Goal: Information Seeking & Learning: Learn about a topic

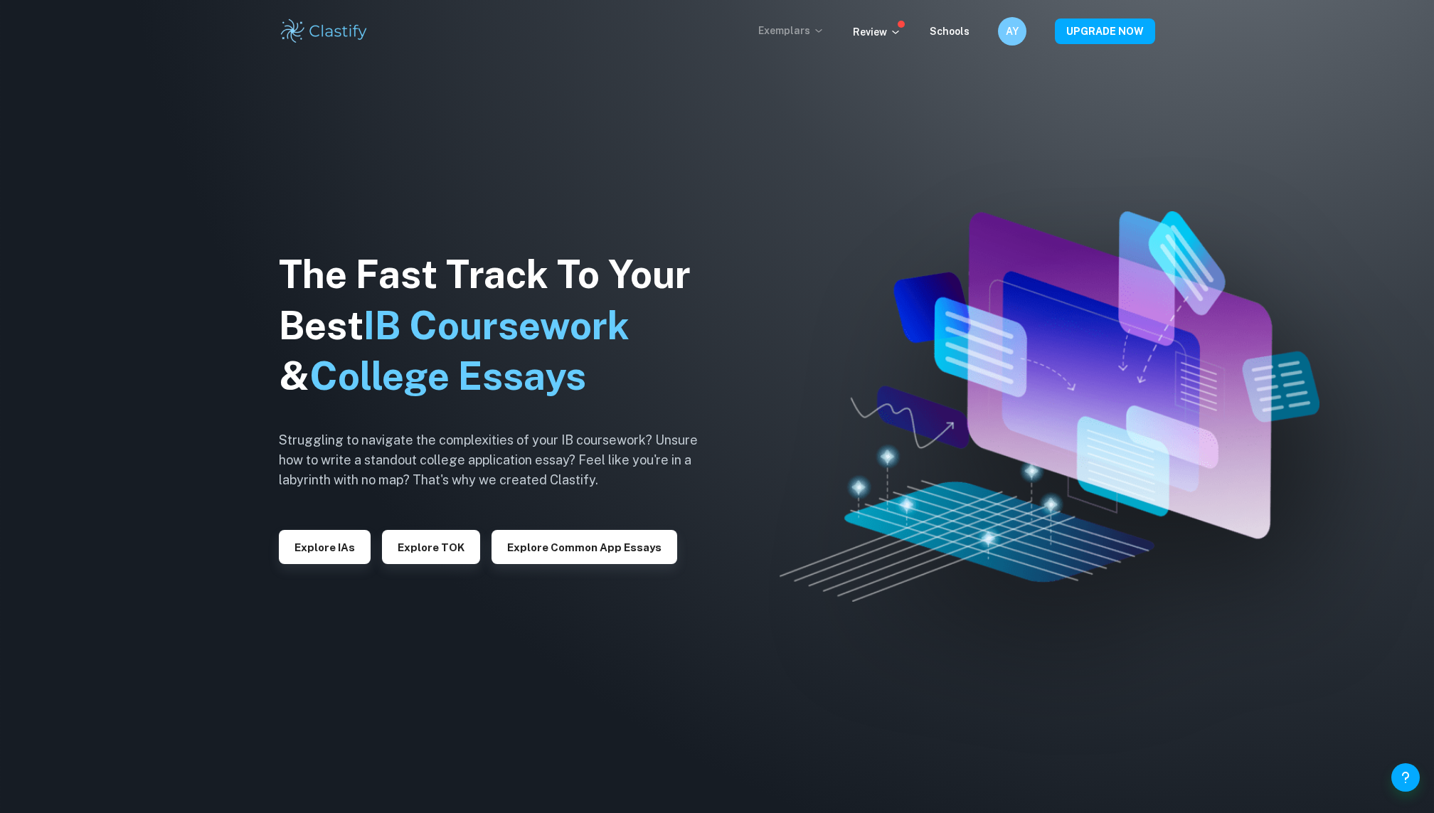
click at [805, 32] on p "Exemplars" at bounding box center [791, 31] width 66 height 16
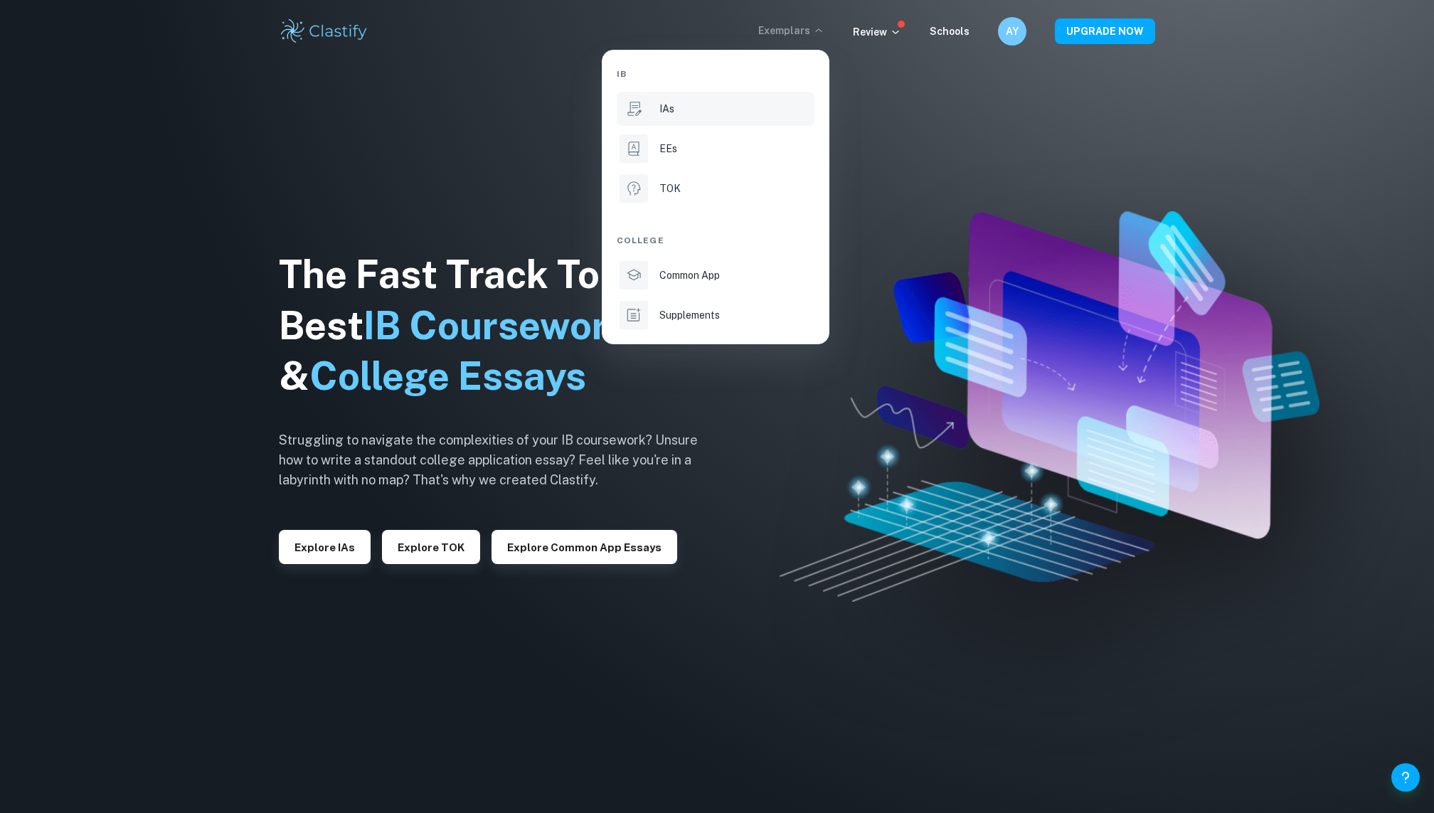
click at [679, 103] on div "IAs" at bounding box center [736, 109] width 152 height 16
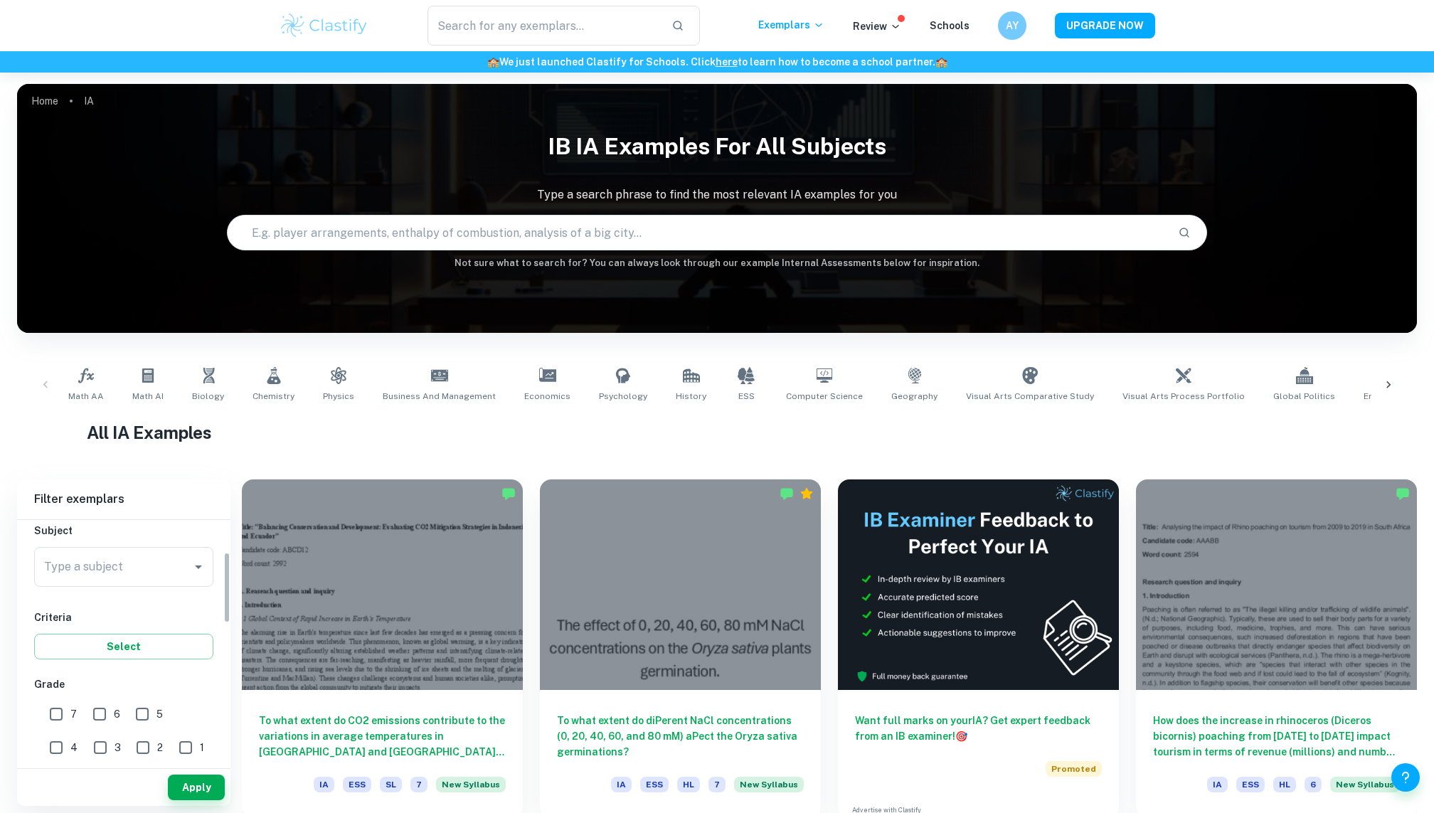
scroll to position [110, 0]
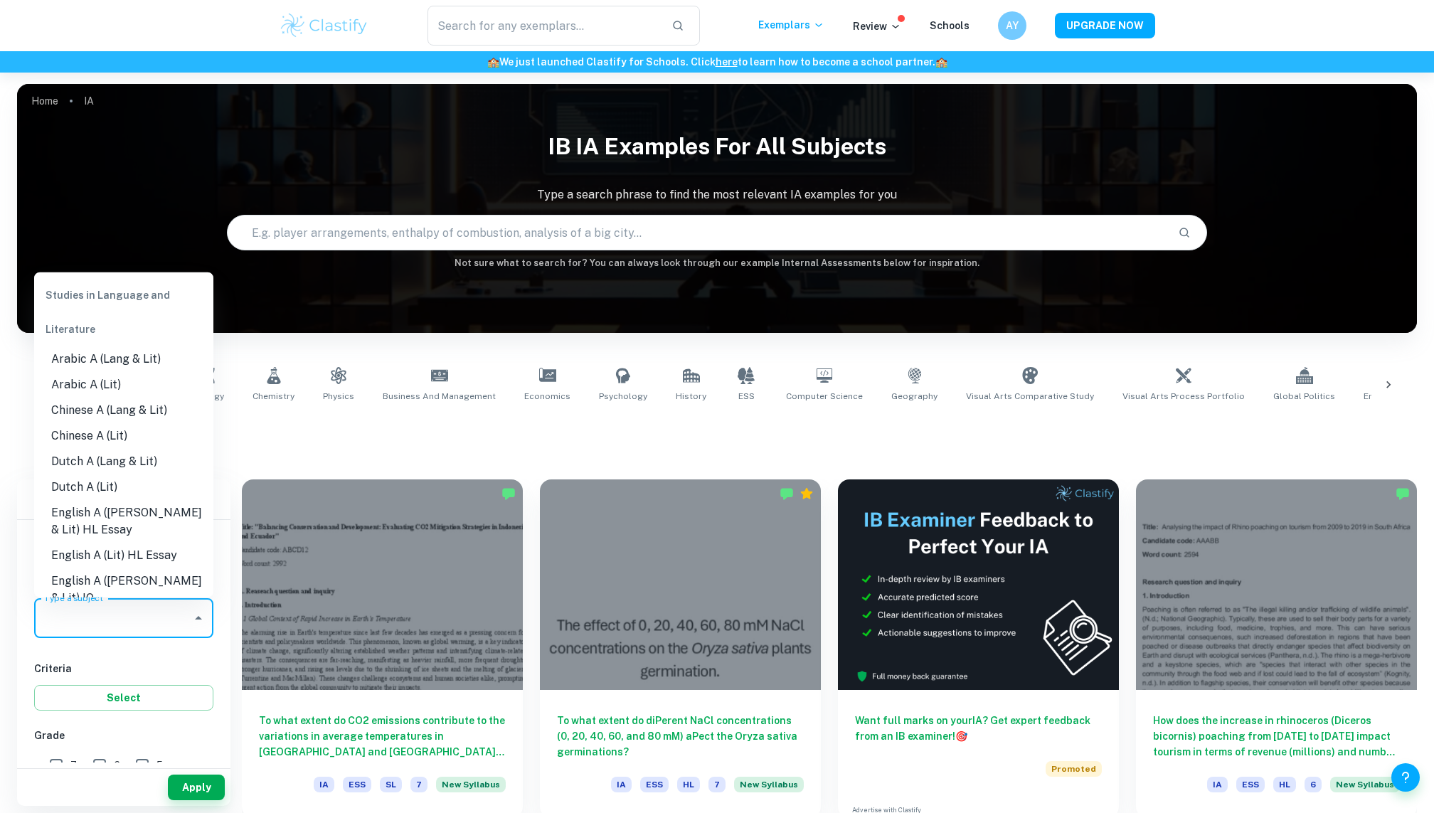
click at [85, 628] on input "Type a subject" at bounding box center [113, 618] width 145 height 27
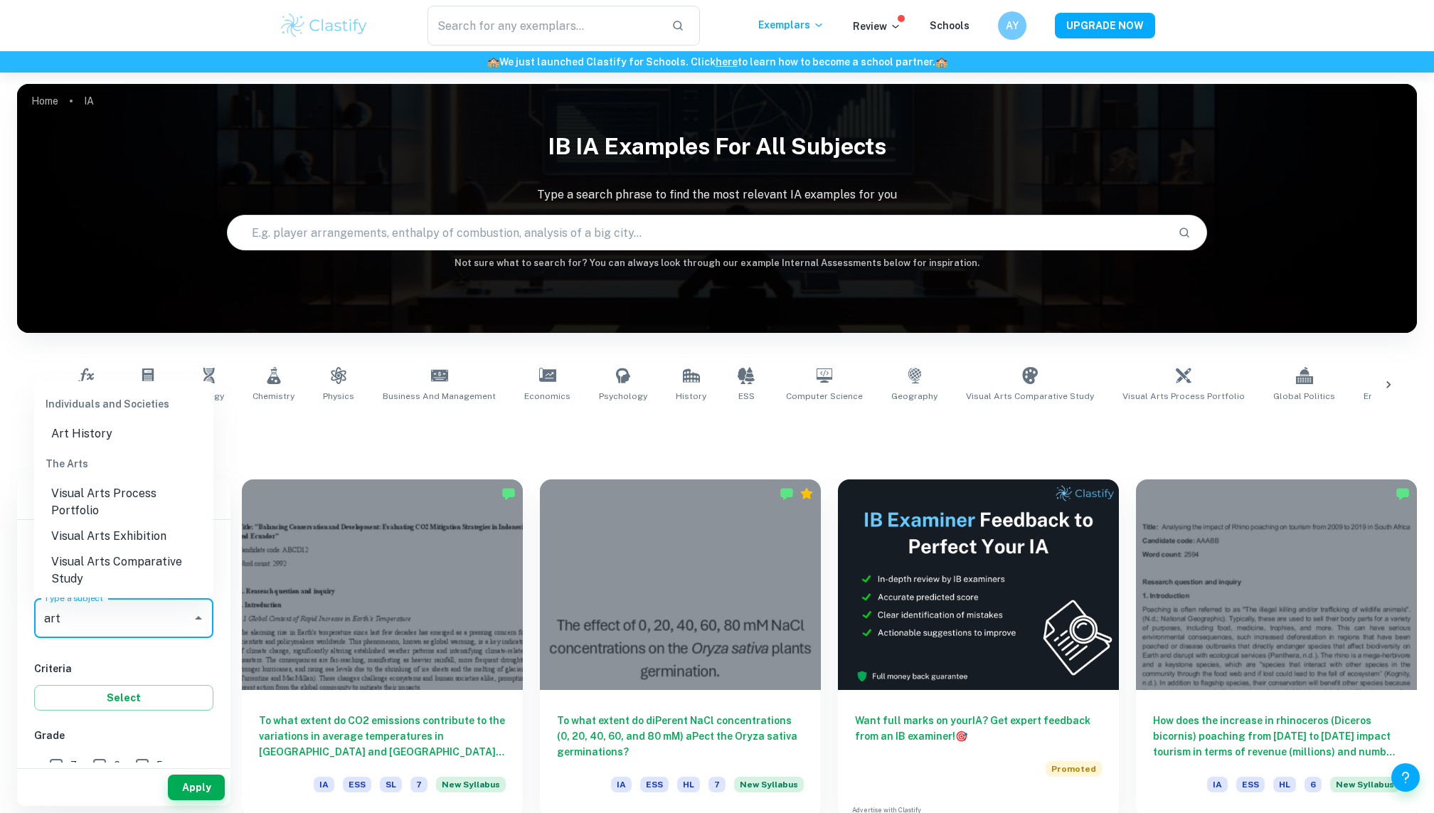
click at [103, 569] on li "Visual Arts Comparative Study" at bounding box center [123, 570] width 179 height 43
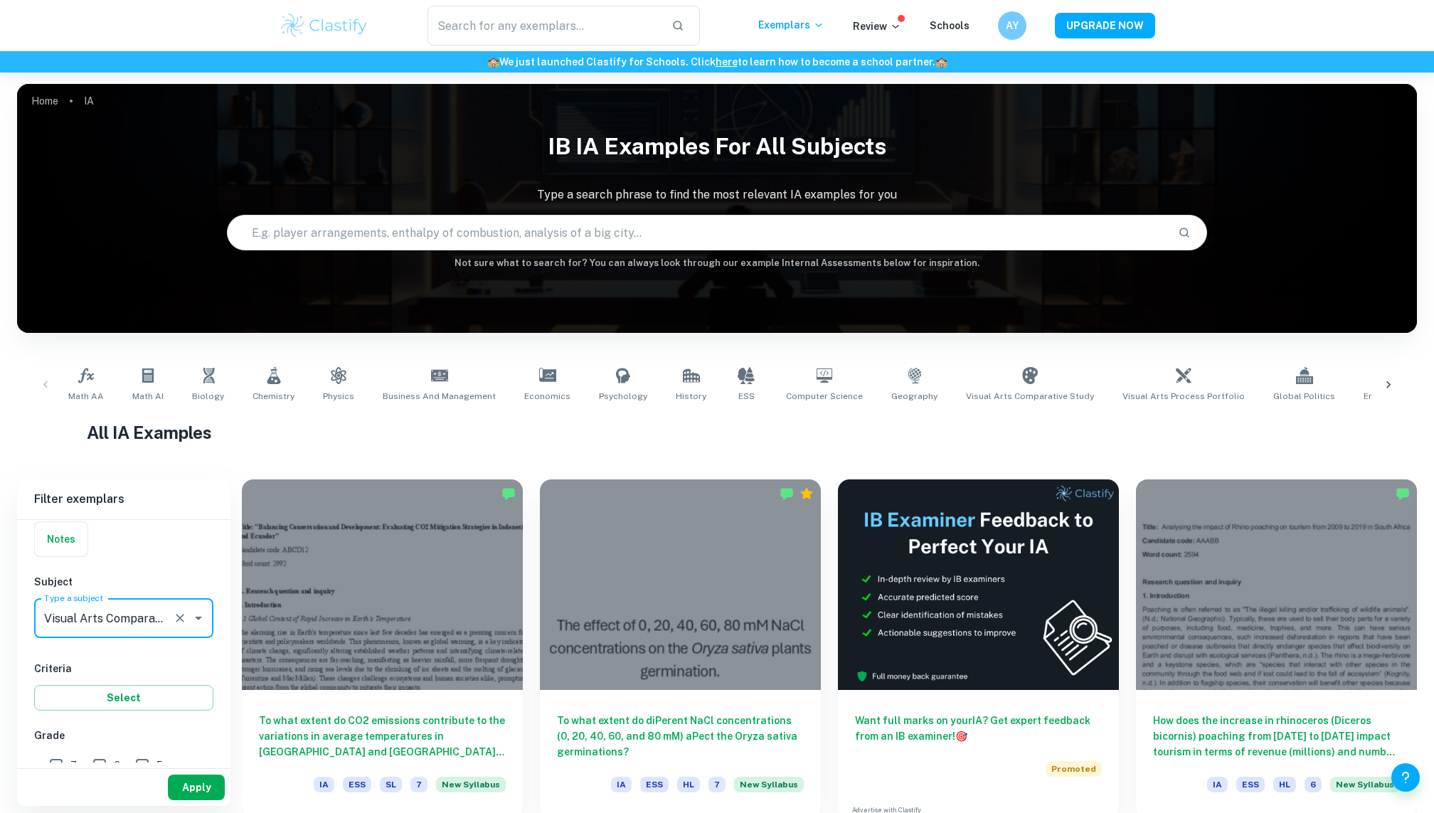
type input "Visual Arts Comparative Study"
click at [194, 781] on button "Apply" at bounding box center [196, 788] width 57 height 26
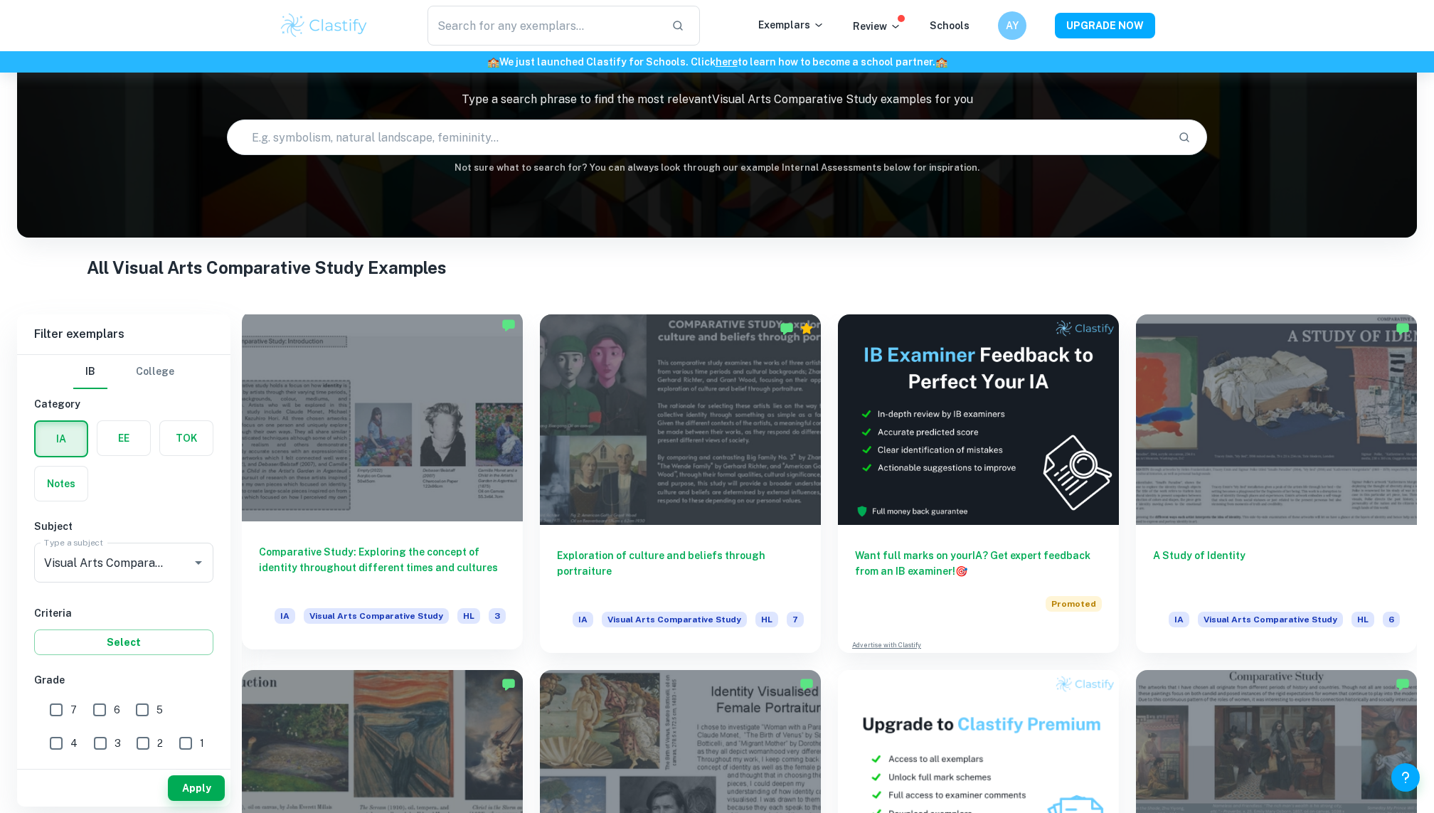
scroll to position [97, 0]
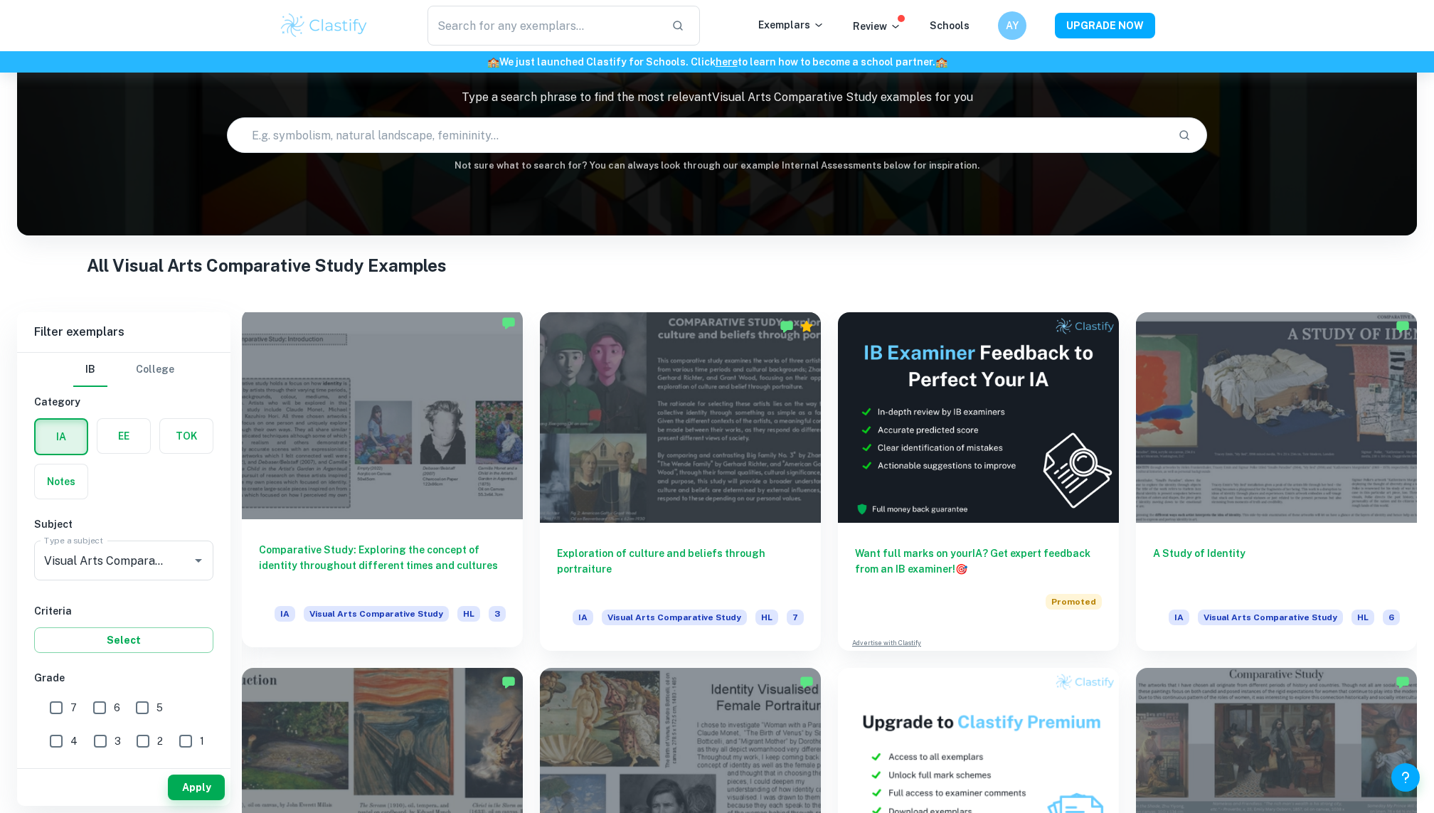
click at [407, 443] on div at bounding box center [382, 414] width 281 height 211
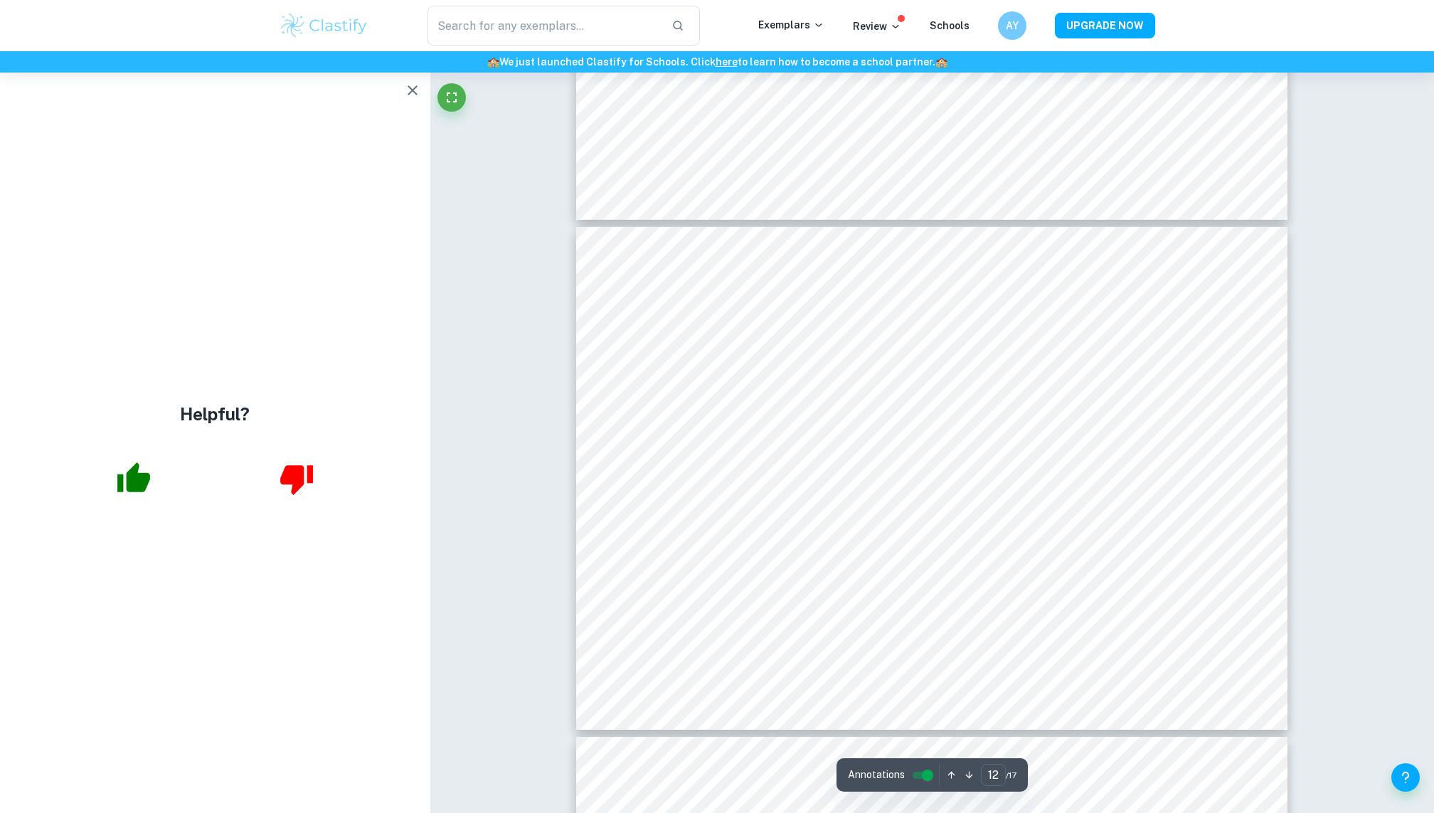
scroll to position [5816, 0]
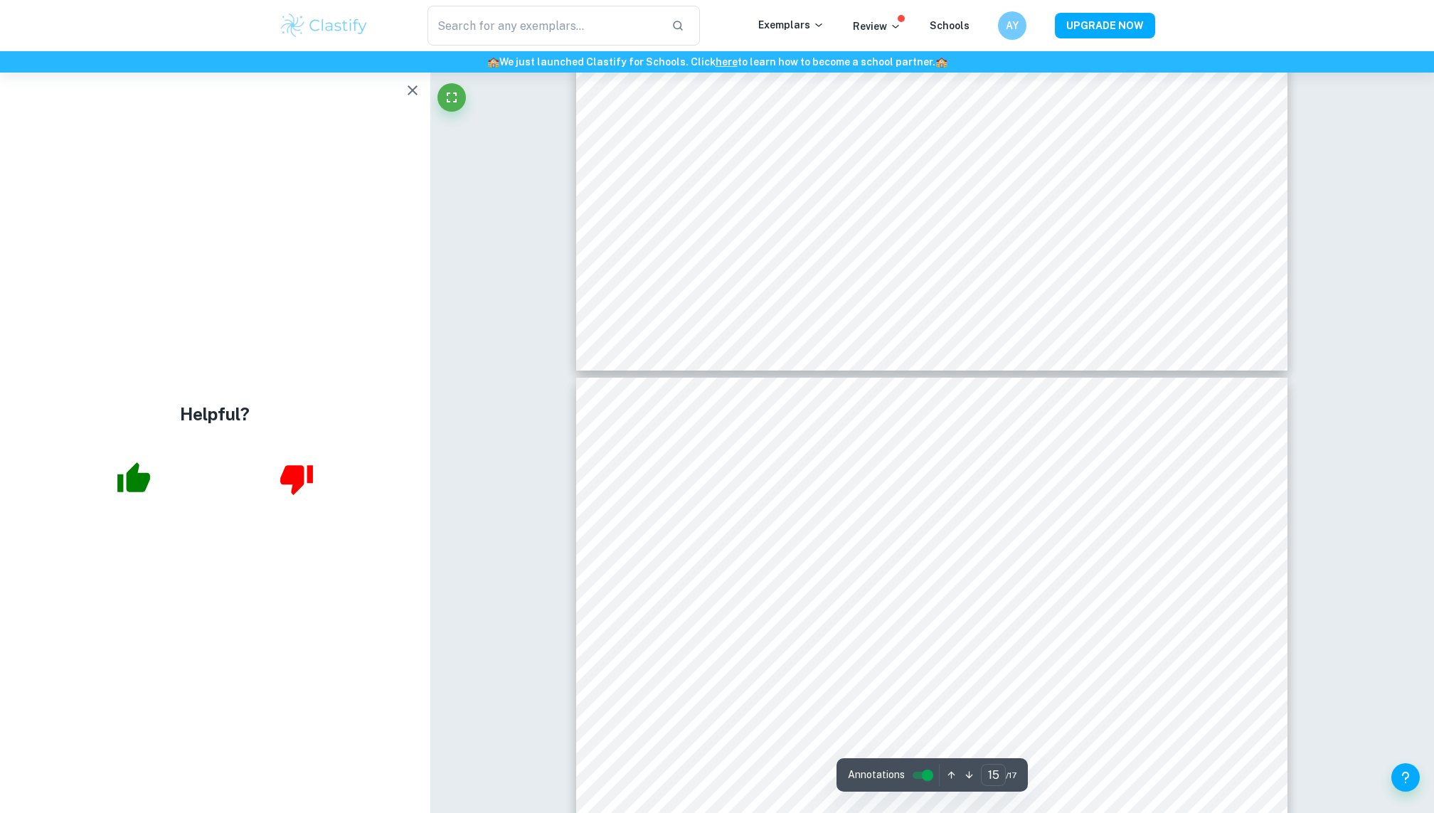
type input "16"
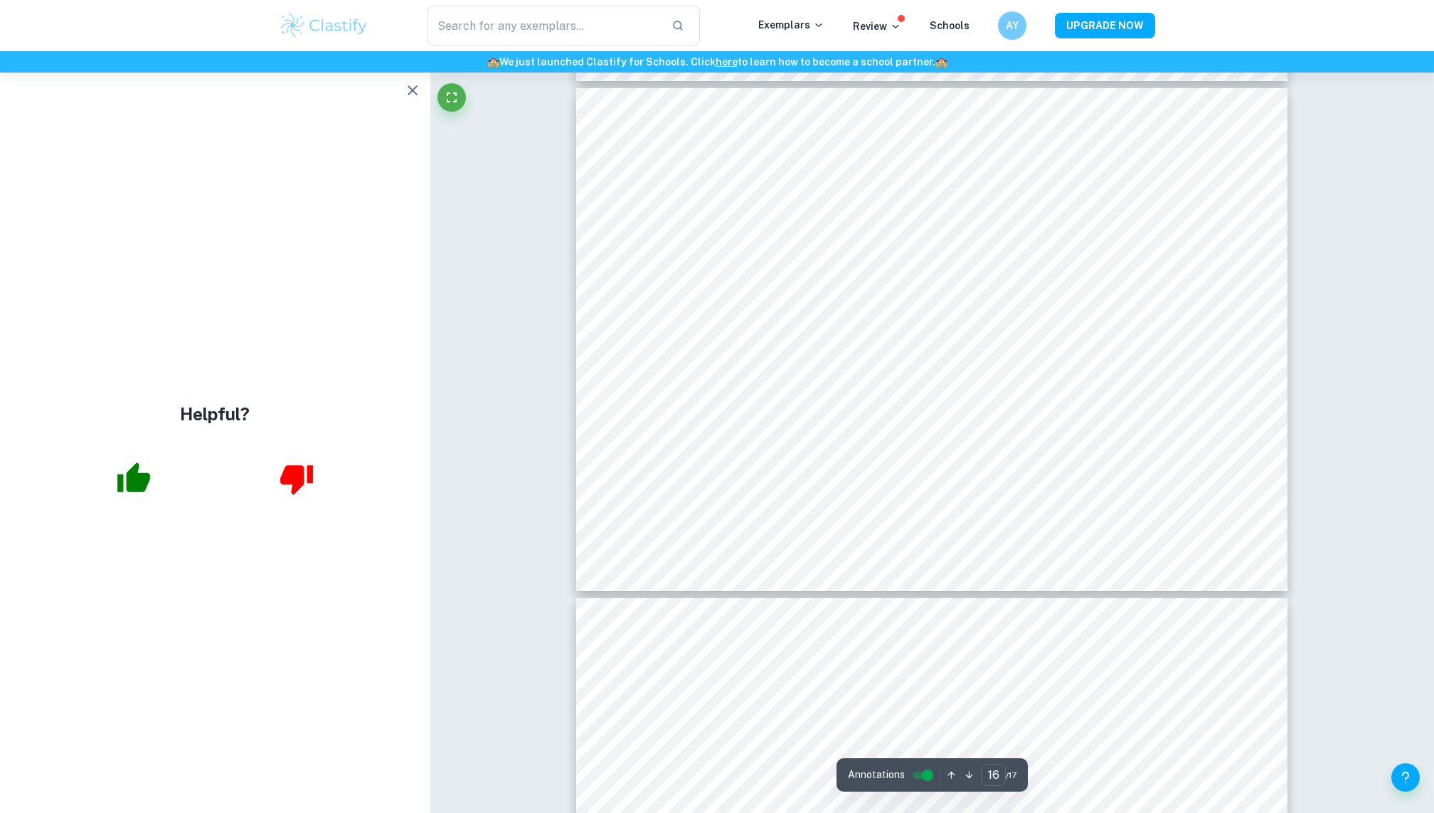
scroll to position [8101, 0]
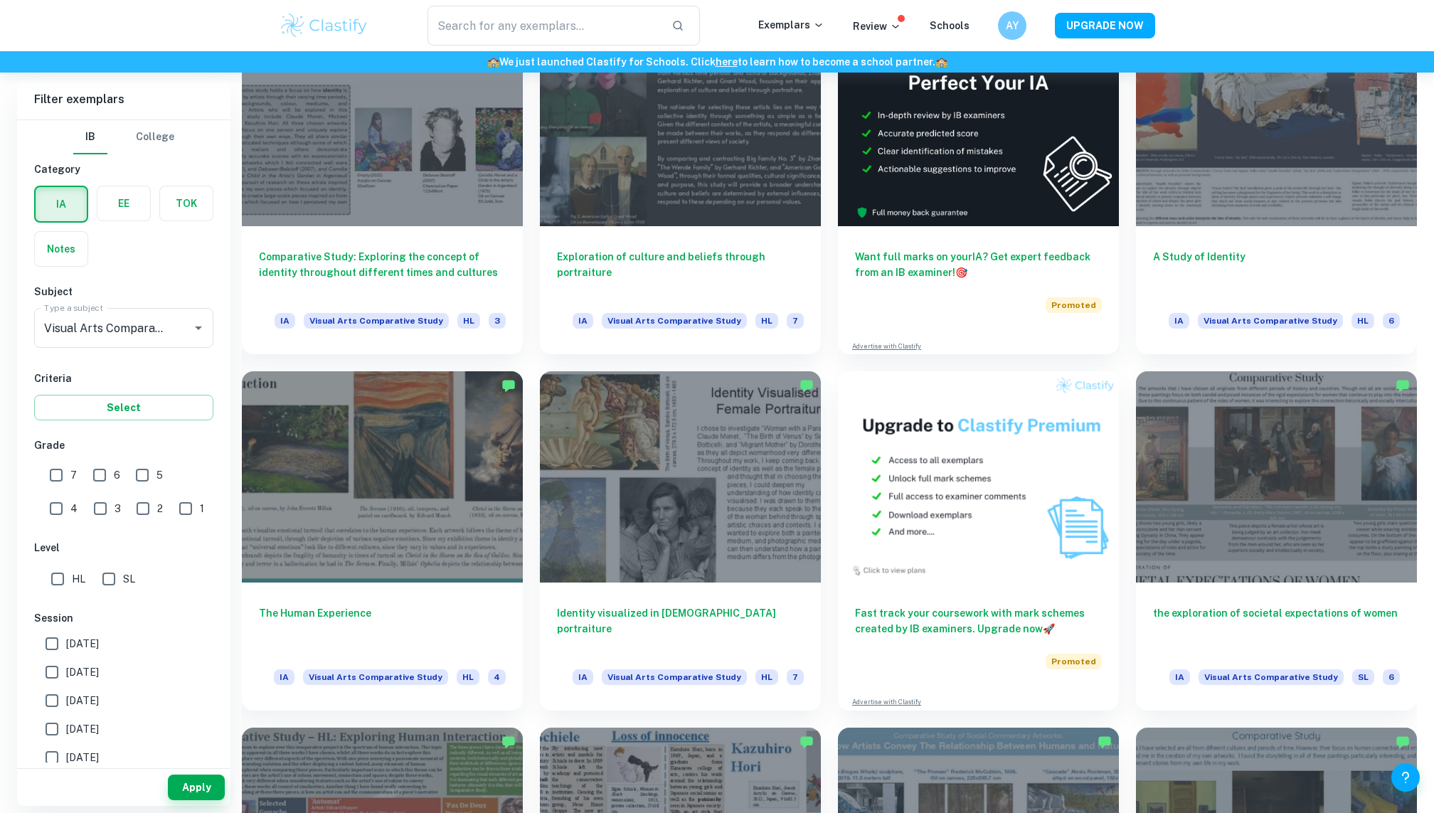
scroll to position [455, 0]
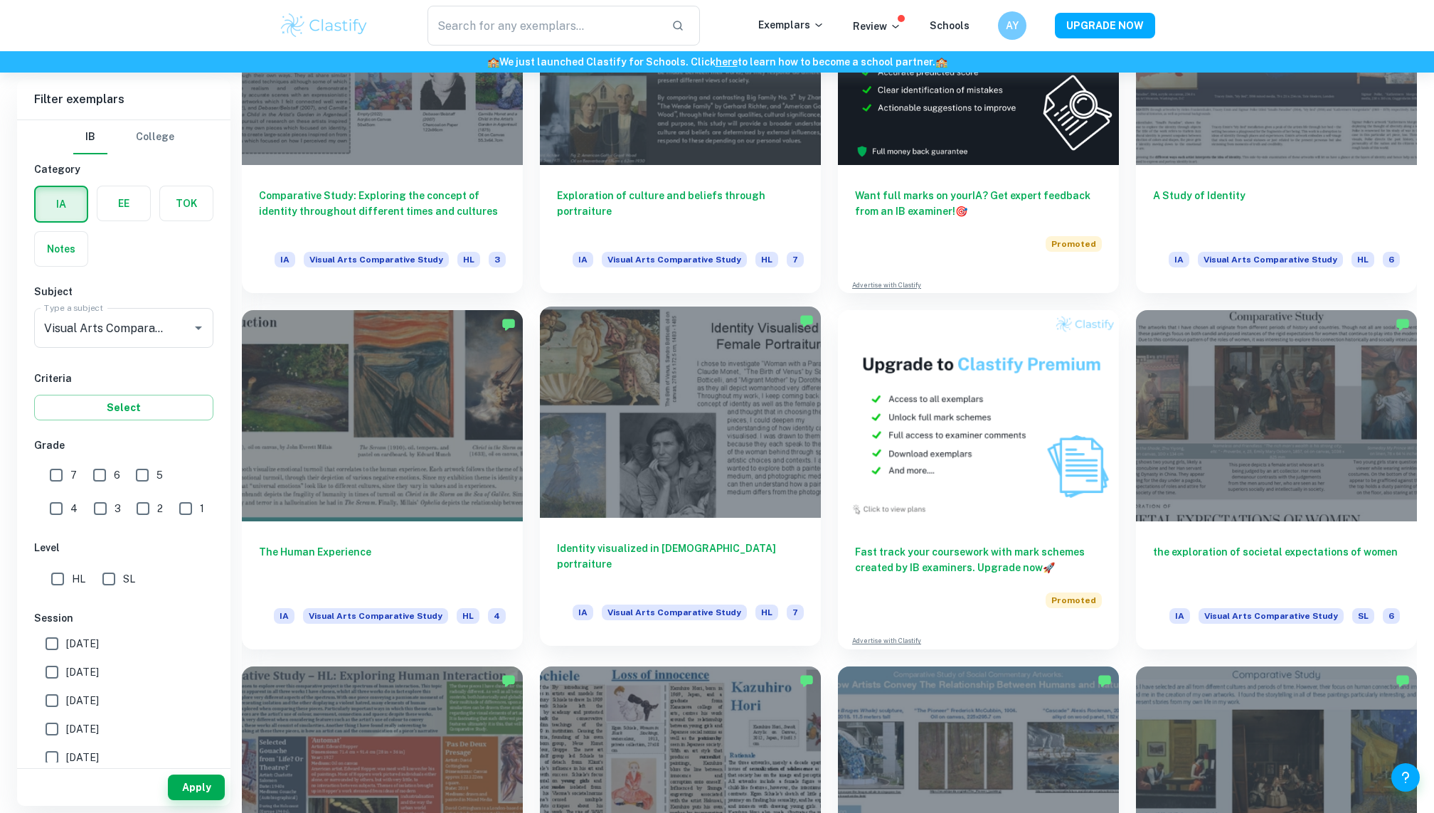
click at [667, 440] on div at bounding box center [680, 412] width 281 height 211
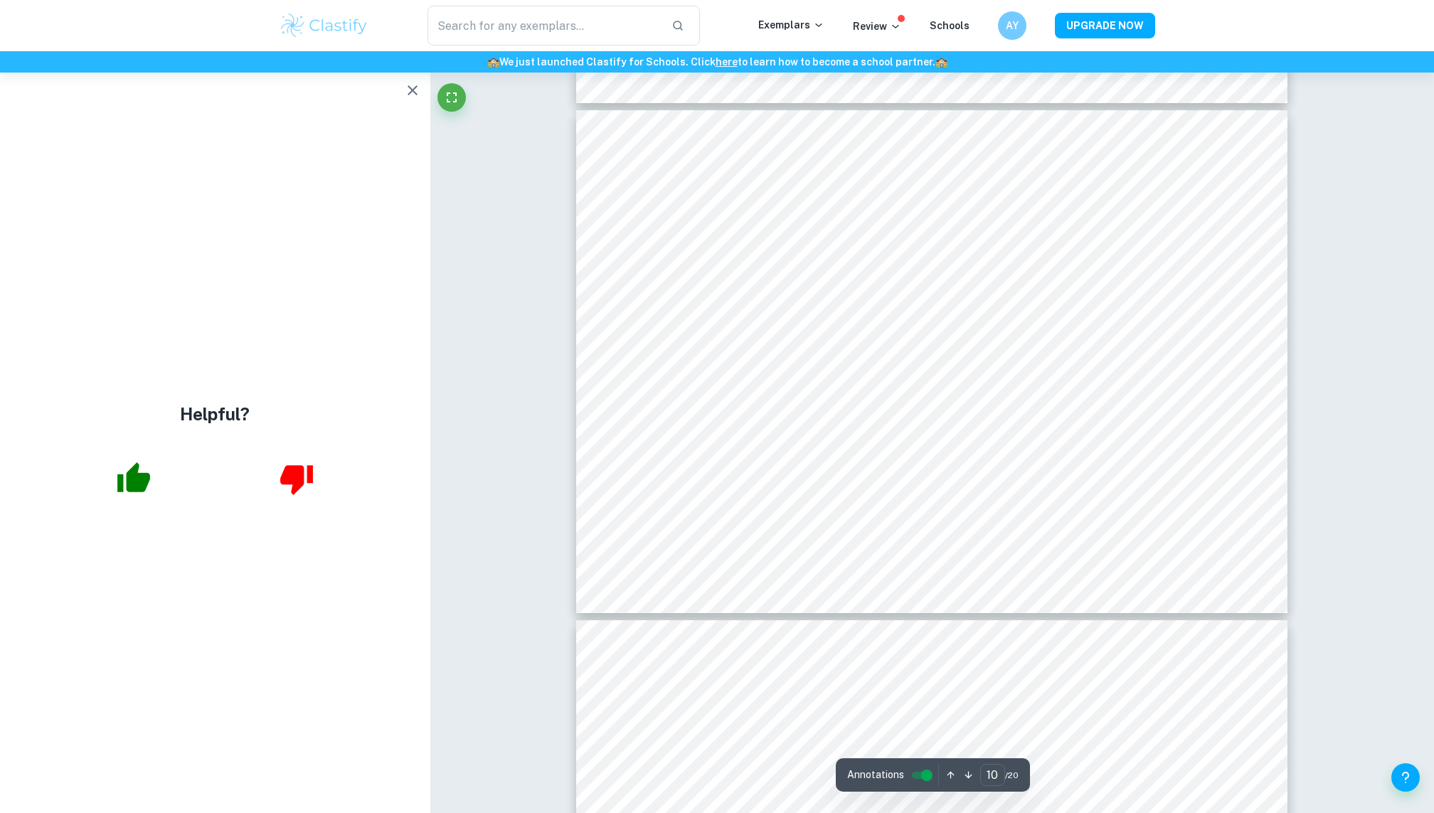
scroll to position [4915, 0]
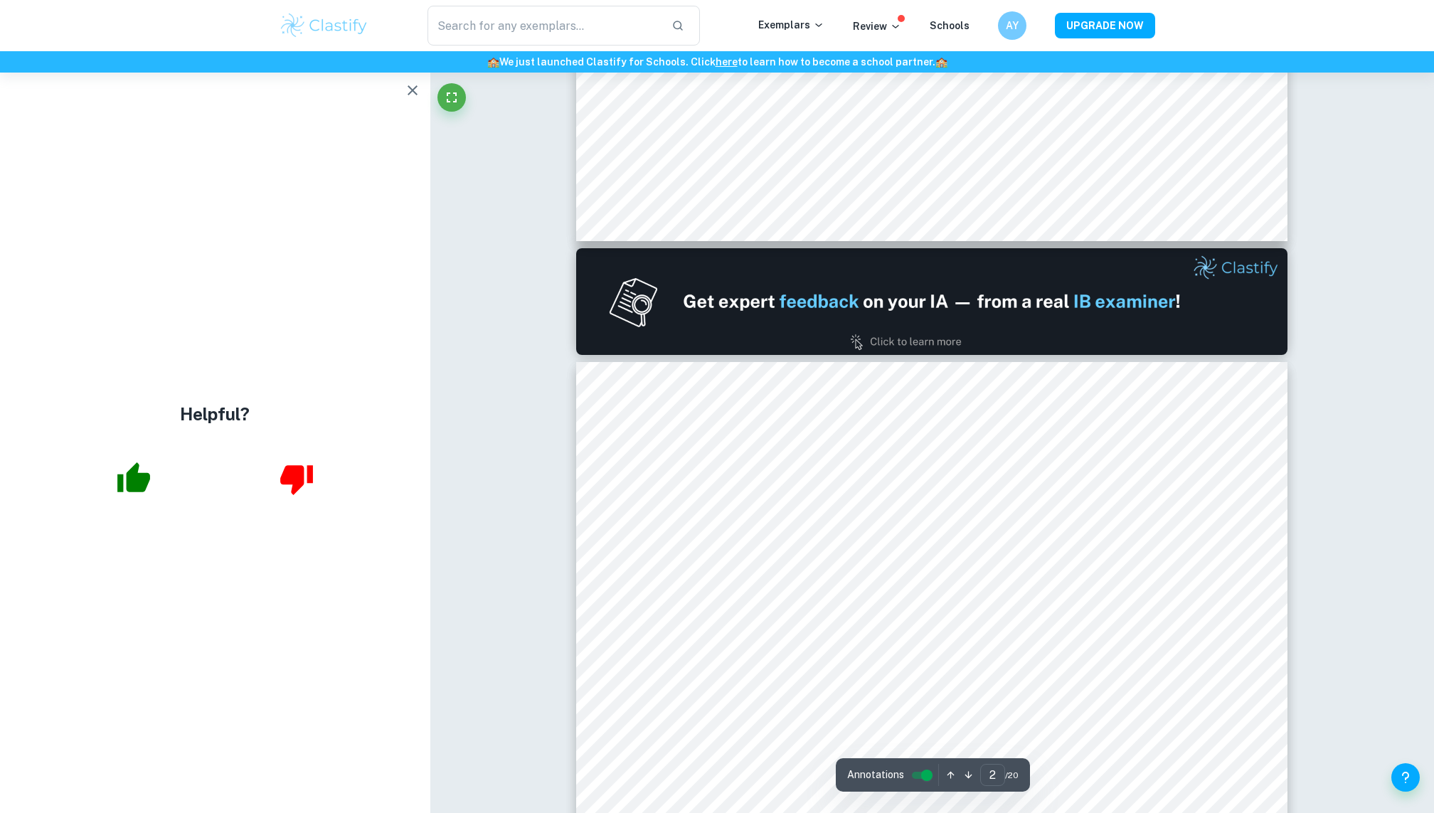
type input "1"
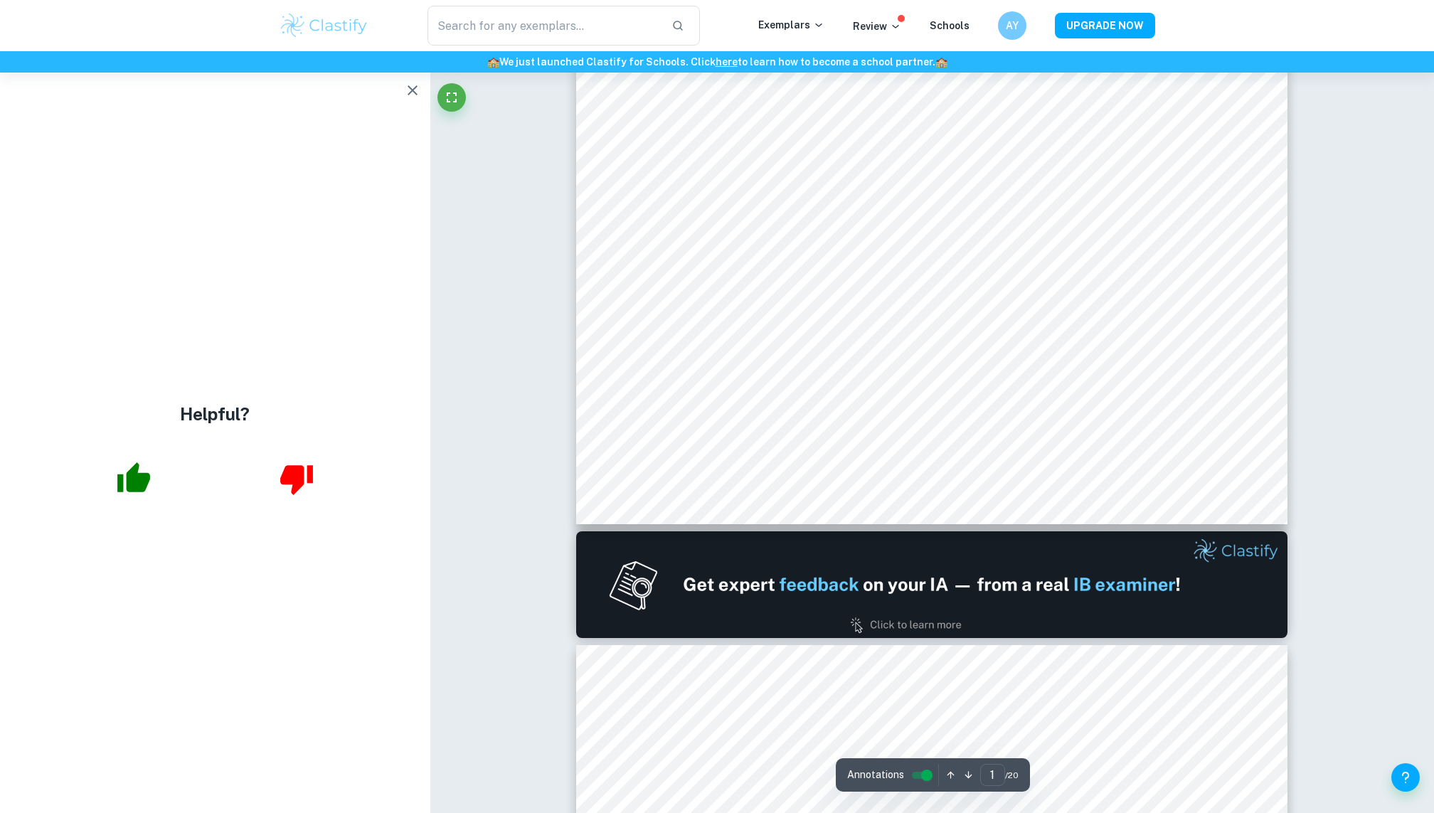
scroll to position [0, 0]
